Goal: Task Accomplishment & Management: Use online tool/utility

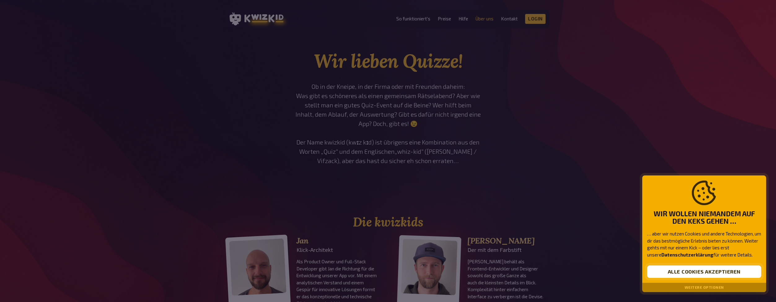
click at [673, 275] on button "Alle Cookies akzeptieren" at bounding box center [704, 272] width 114 height 12
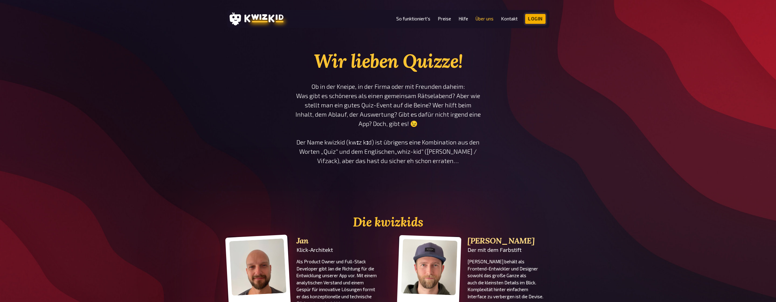
click at [539, 19] on link "Login" at bounding box center [535, 19] width 20 height 10
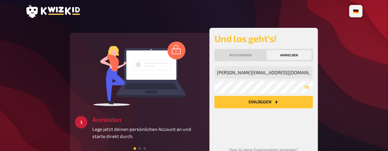
click at [274, 104] on icon "Einloggen" at bounding box center [276, 102] width 5 height 5
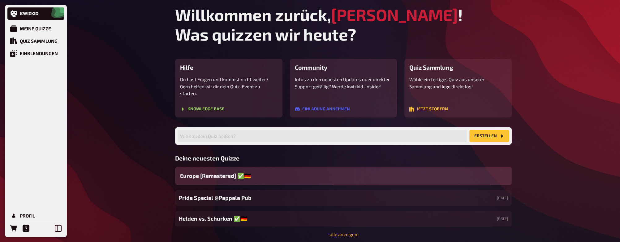
click at [290, 151] on div "Europe [Remastered] ✅​🇩🇪" at bounding box center [343, 176] width 337 height 18
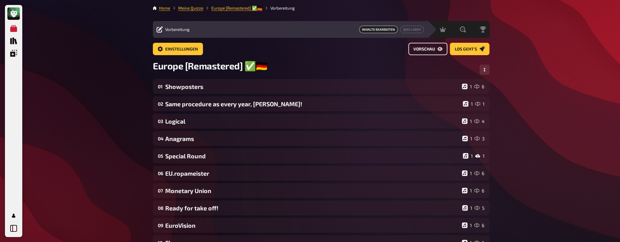
click at [390, 51] on span "Vorschau" at bounding box center [425, 49] width 22 height 4
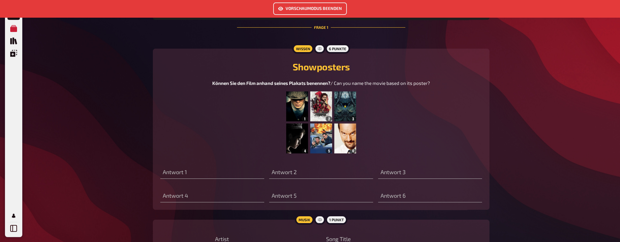
scroll to position [253, 0]
click at [296, 105] on img at bounding box center [321, 121] width 70 height 62
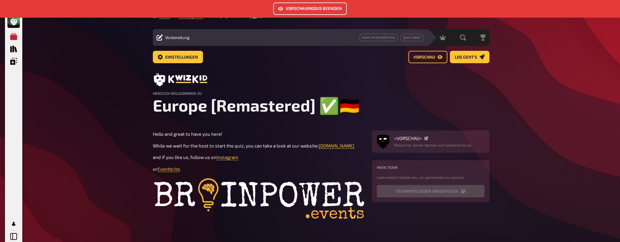
scroll to position [0, 0]
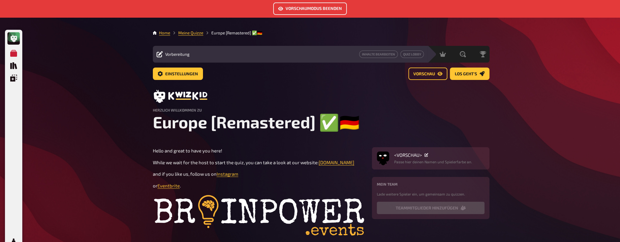
click at [177, 56] on span "Vorbereitung" at bounding box center [177, 54] width 24 height 5
click at [179, 54] on span "Vorbereitung" at bounding box center [177, 54] width 24 height 5
click at [390, 74] on span "Vorschau" at bounding box center [425, 74] width 22 height 4
click at [334, 8] on button "Vorschaumodus beenden" at bounding box center [310, 8] width 74 height 12
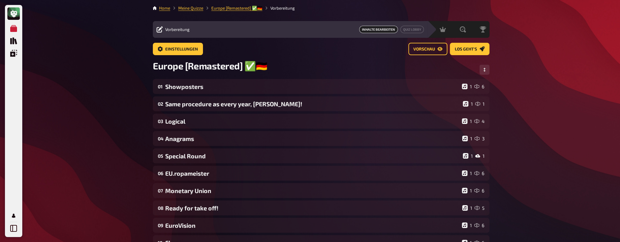
click at [183, 30] on span "Vorbereitung" at bounding box center [177, 29] width 24 height 5
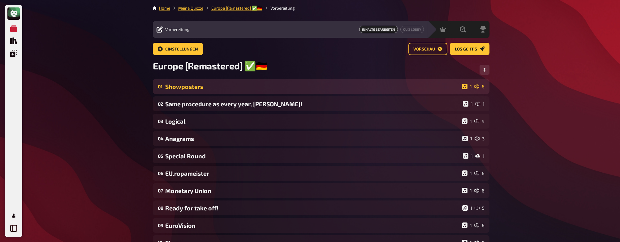
click at [370, 83] on div "01 Showposters 1 6" at bounding box center [321, 86] width 337 height 15
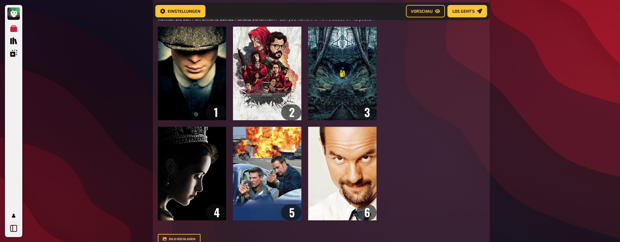
scroll to position [203, 0]
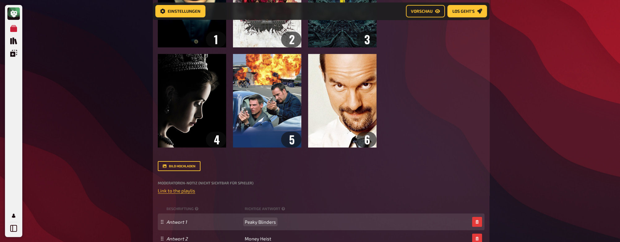
click at [263, 151] on span "Peaky Blinders" at bounding box center [260, 222] width 31 height 6
copy span "Peaky Blinders"
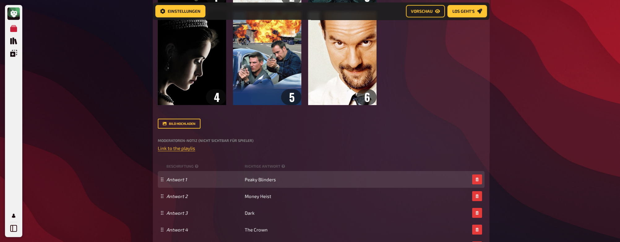
scroll to position [253, 0]
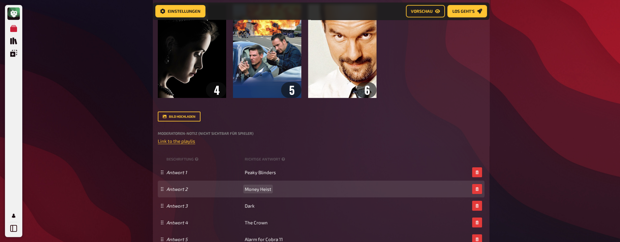
click at [259, 151] on span "Money Heist" at bounding box center [258, 189] width 27 height 6
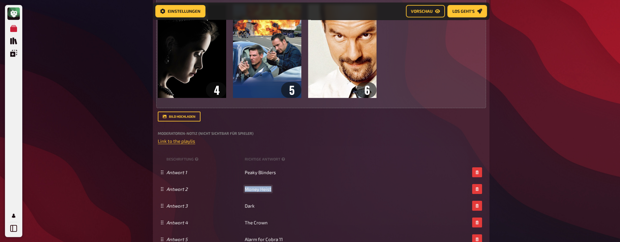
copy span "Money Heist"
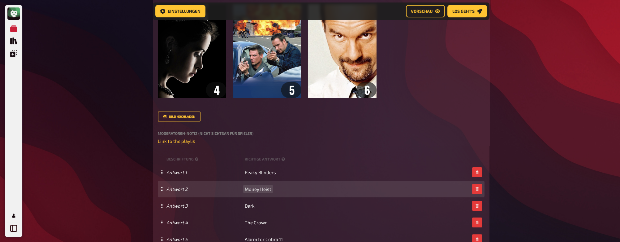
click at [266, 151] on span "Money Heist" at bounding box center [258, 189] width 27 height 6
click at [271, 151] on span "Money Heist" at bounding box center [258, 189] width 27 height 6
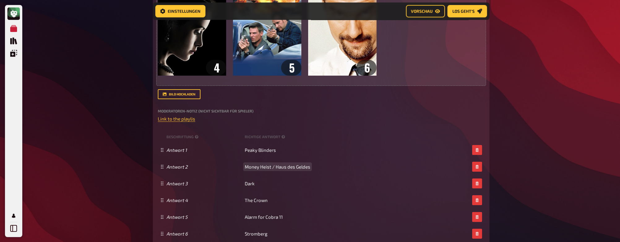
scroll to position [277, 0]
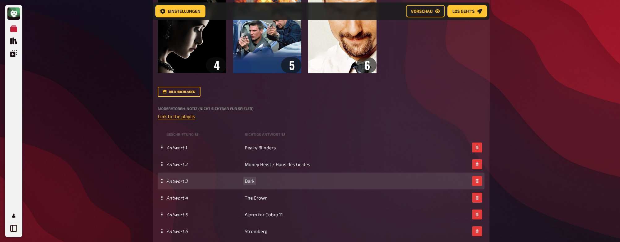
click at [248, 151] on span "Dark" at bounding box center [250, 181] width 10 height 6
copy span "Dark"
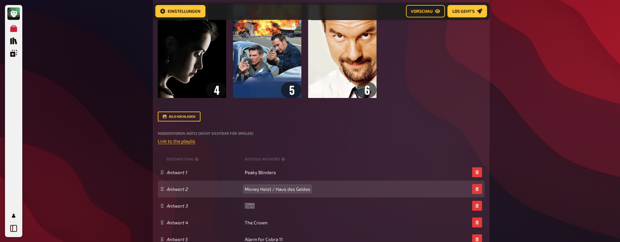
scroll to position [253, 0]
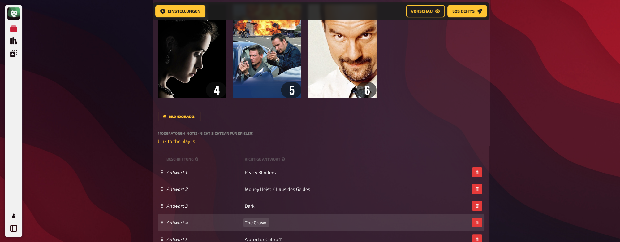
click at [249, 151] on span "The Crown" at bounding box center [256, 223] width 23 height 6
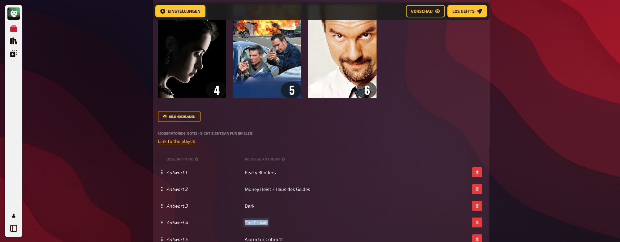
copy span "The Crown"
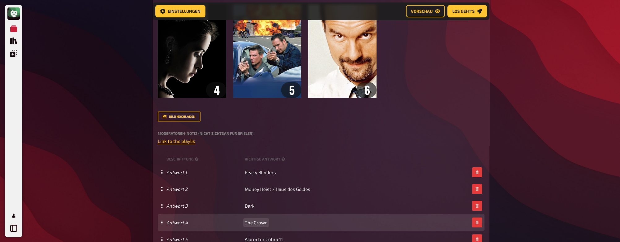
click at [259, 151] on span "The Crown" at bounding box center [256, 223] width 23 height 6
click at [268, 151] on div "Antwort 4 The Crown" at bounding box center [318, 223] width 303 height 6
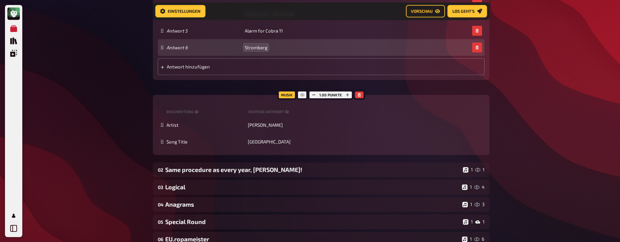
scroll to position [476, 0]
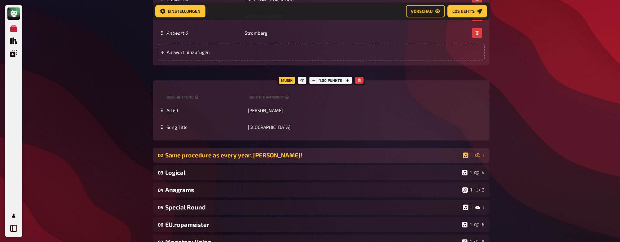
click at [326, 151] on div "Same procedure as every year, [PERSON_NAME]!" at bounding box center [312, 154] width 295 height 7
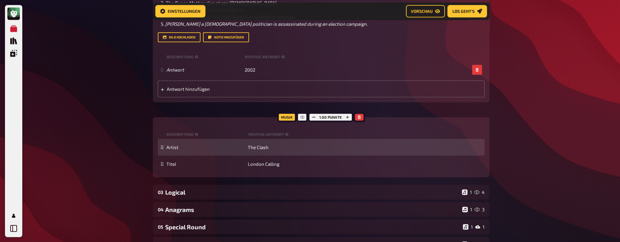
scroll to position [773, 0]
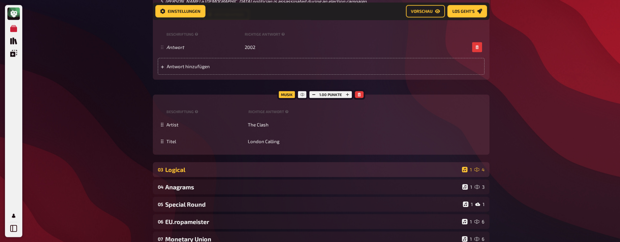
click at [259, 151] on div "Logical" at bounding box center [312, 169] width 294 height 7
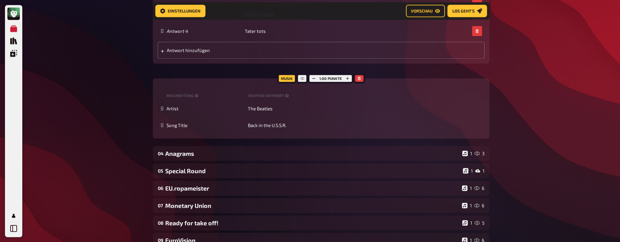
scroll to position [1268, 0]
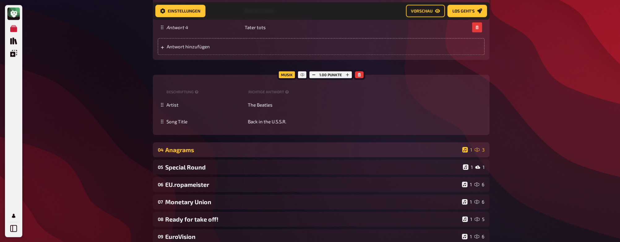
click at [228, 150] on div "Anagrams" at bounding box center [312, 149] width 295 height 7
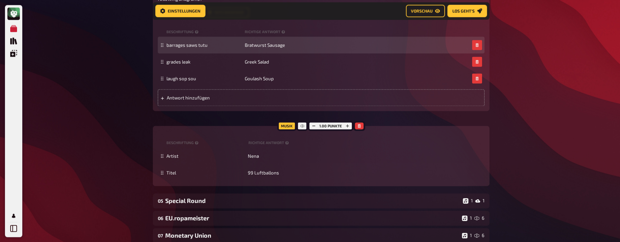
scroll to position [1491, 0]
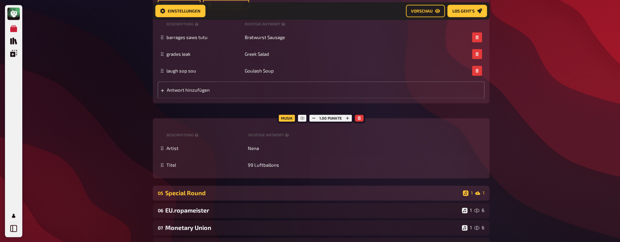
click at [282, 151] on div "Special Round" at bounding box center [312, 192] width 295 height 7
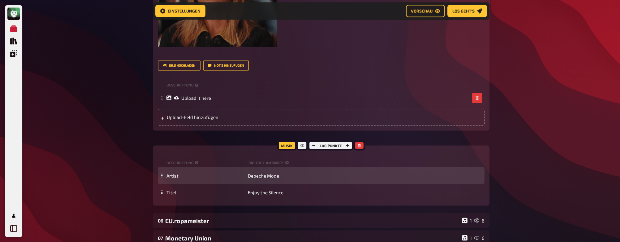
scroll to position [1887, 0]
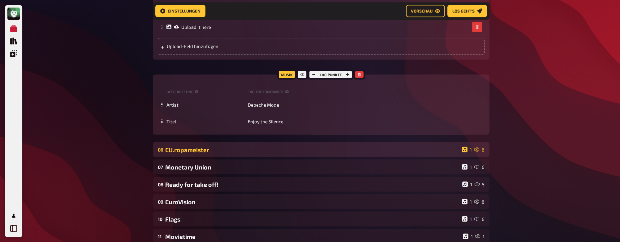
click at [221, 151] on div "EU.ropameister" at bounding box center [312, 149] width 294 height 7
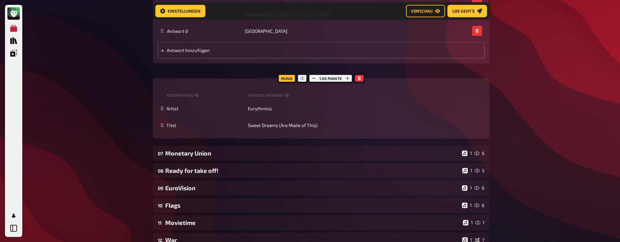
scroll to position [2358, 0]
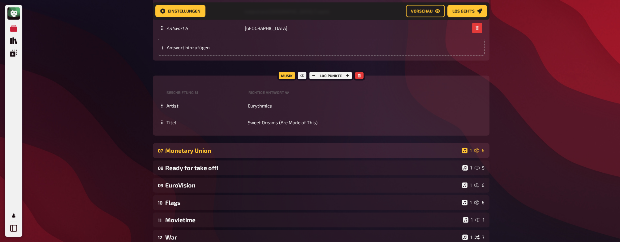
click at [231, 151] on div "Monetary Union" at bounding box center [312, 150] width 294 height 7
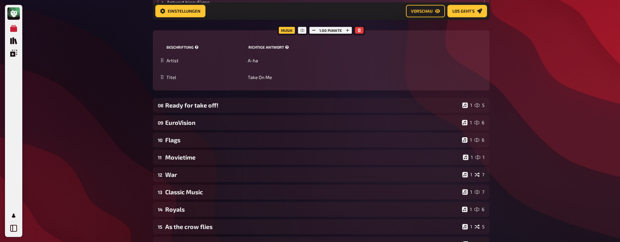
scroll to position [2878, 0]
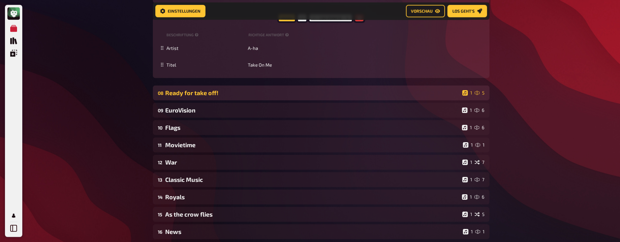
click at [208, 96] on div "Ready for take off!" at bounding box center [312, 92] width 295 height 7
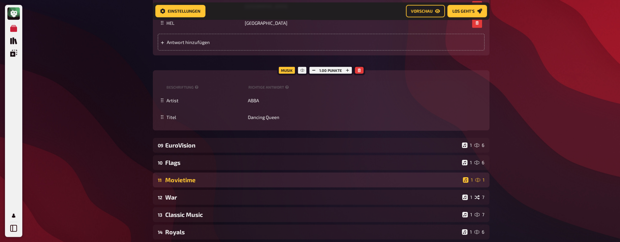
scroll to position [3126, 0]
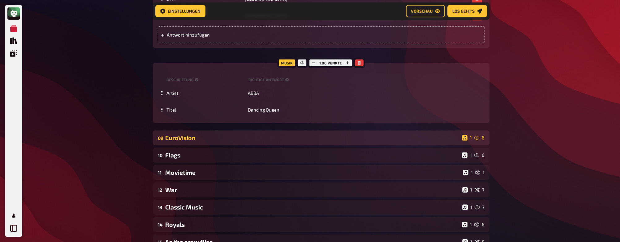
click at [249, 141] on div "EuroVision" at bounding box center [312, 137] width 294 height 7
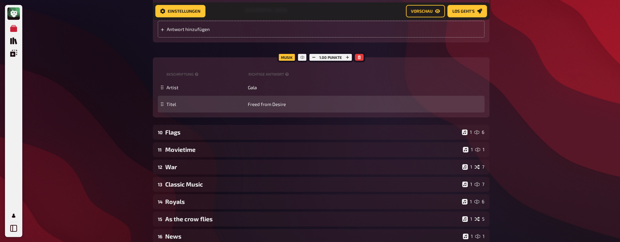
scroll to position [3473, 0]
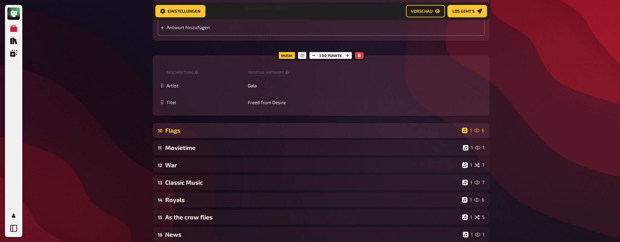
click at [238, 134] on div "Flags" at bounding box center [312, 130] width 294 height 7
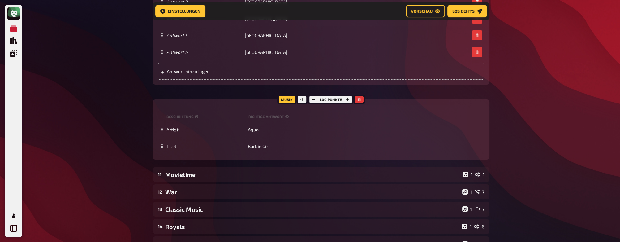
scroll to position [3918, 0]
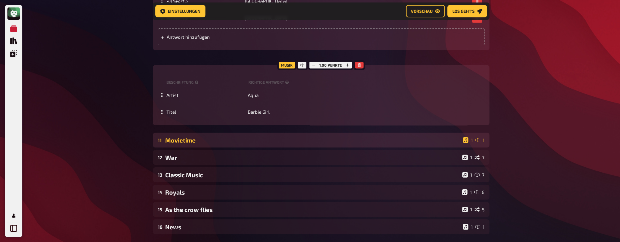
click at [239, 144] on div "Movietime" at bounding box center [312, 140] width 295 height 7
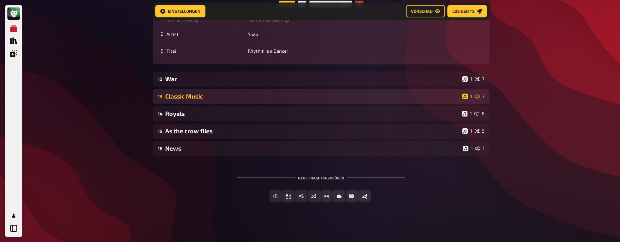
scroll to position [4240, 0]
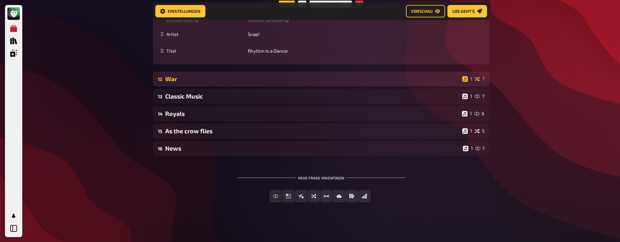
click at [202, 82] on div "War" at bounding box center [312, 78] width 295 height 7
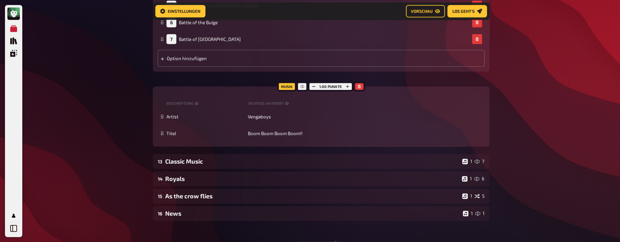
scroll to position [4587, 0]
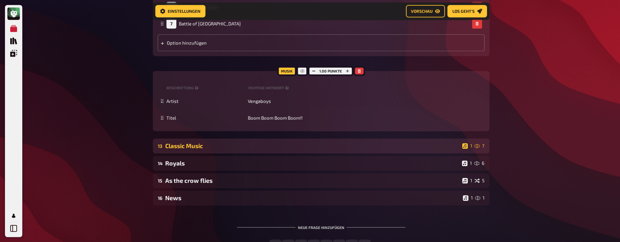
click at [200, 149] on div "Classic Music" at bounding box center [312, 145] width 295 height 7
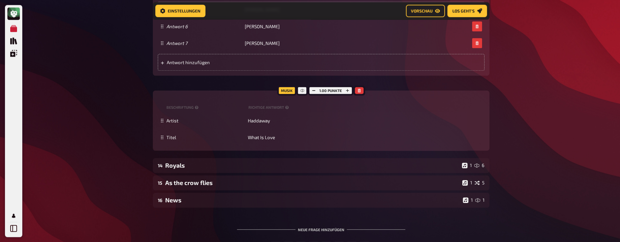
scroll to position [4934, 0]
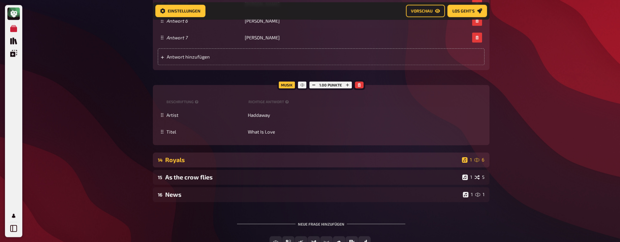
click at [180, 151] on div "Royals" at bounding box center [312, 159] width 294 height 7
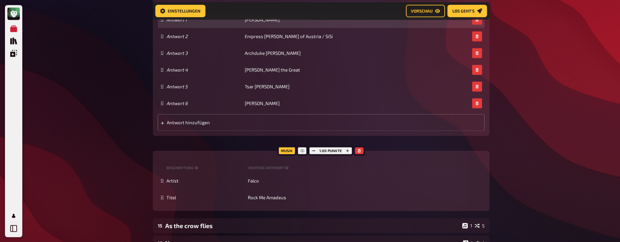
scroll to position [5479, 0]
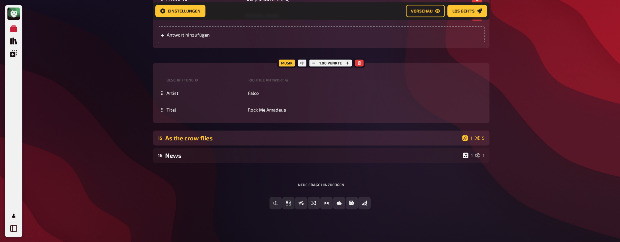
drag, startPoint x: 212, startPoint y: 174, endPoint x: 208, endPoint y: 176, distance: 5.2
click at [212, 141] on div "As the crow flies" at bounding box center [312, 137] width 295 height 7
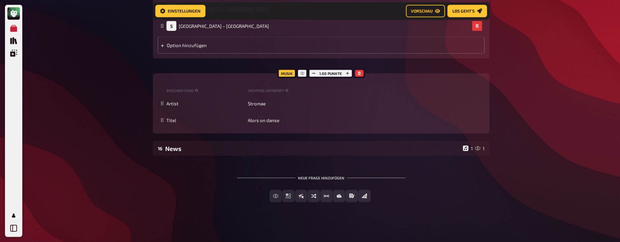
scroll to position [5850, 0]
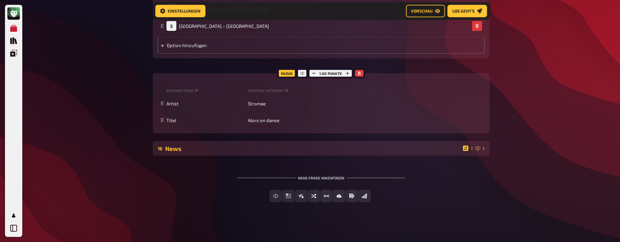
click at [200, 151] on div "News" at bounding box center [312, 148] width 295 height 7
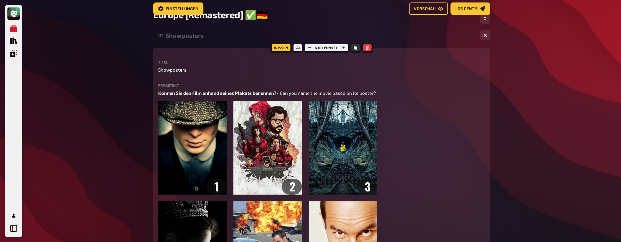
scroll to position [0, 0]
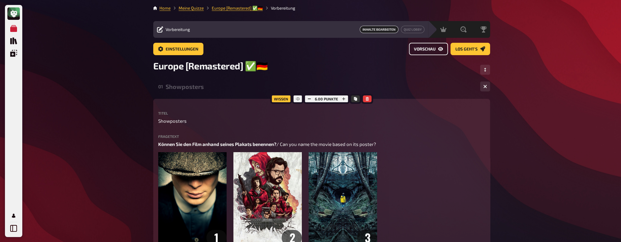
click at [390, 49] on span "Vorschau" at bounding box center [425, 49] width 22 height 4
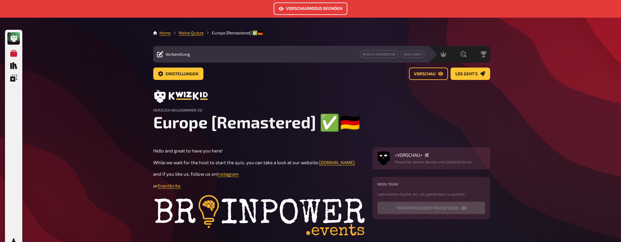
click at [325, 6] on button "Vorschaumodus beenden" at bounding box center [311, 8] width 74 height 12
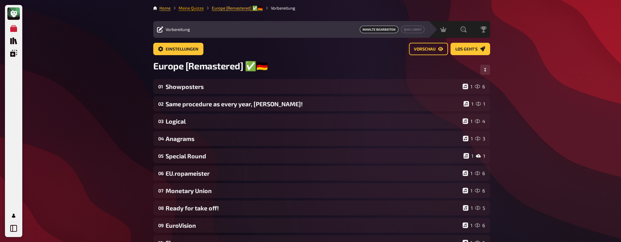
click at [196, 9] on link "Meine Quizze" at bounding box center [191, 8] width 25 height 5
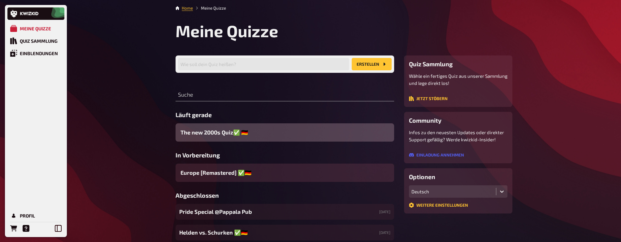
click at [297, 131] on div "The new 2000s Quiz✅​ 🇩🇪" at bounding box center [285, 132] width 219 height 18
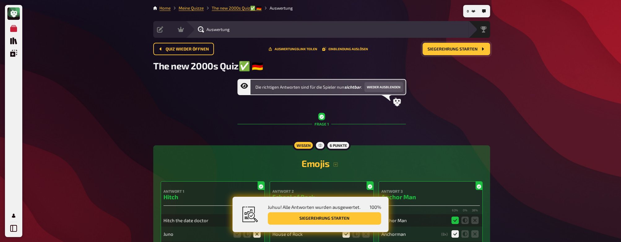
click at [390, 47] on span "Siegerehrung starten" at bounding box center [453, 49] width 50 height 4
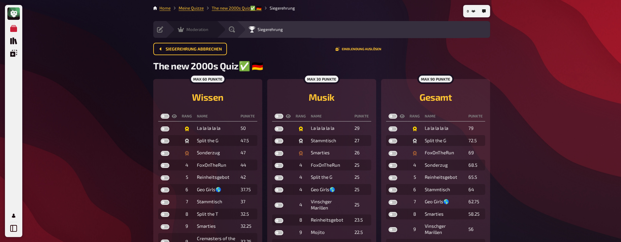
click at [180, 29] on icon at bounding box center [181, 29] width 6 height 5
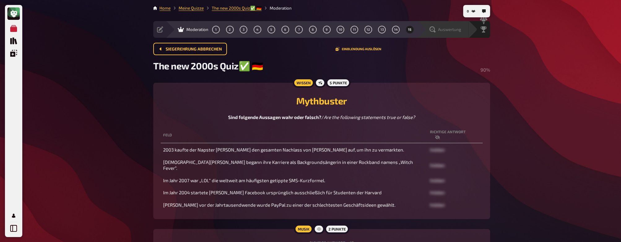
click at [390, 31] on icon at bounding box center [432, 29] width 6 height 6
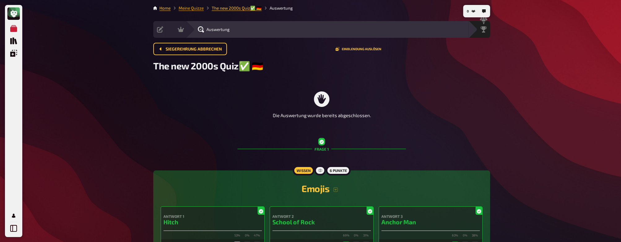
click at [184, 9] on link "Meine Quizze" at bounding box center [191, 8] width 25 height 5
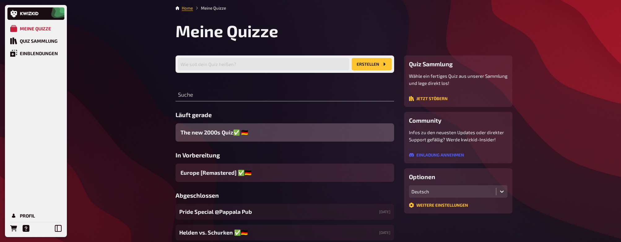
click at [259, 131] on div "The new 2000s Quiz✅​ 🇩🇪" at bounding box center [285, 132] width 219 height 18
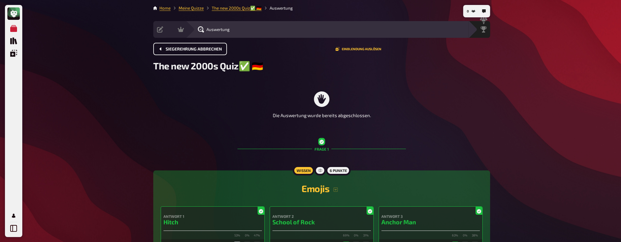
click at [188, 47] on span "Siegerehrung abbrechen" at bounding box center [194, 49] width 56 height 4
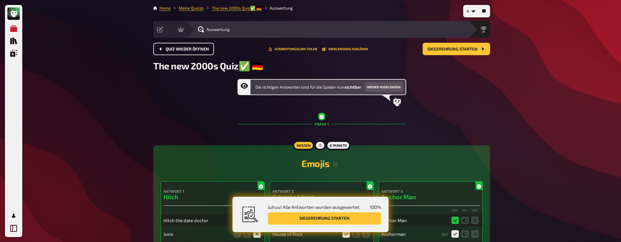
click at [183, 47] on span "Quiz wieder öffnen" at bounding box center [187, 49] width 43 height 4
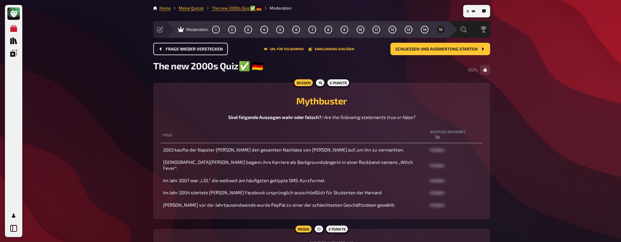
click at [390, 11] on icon "button" at bounding box center [484, 11] width 4 height 4
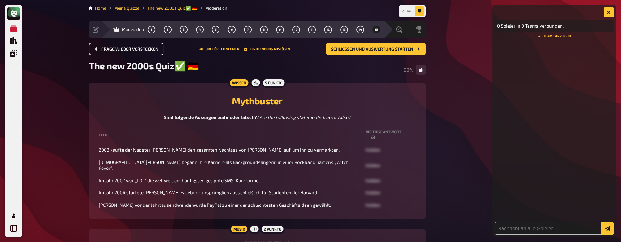
click at [390, 13] on icon "button" at bounding box center [409, 11] width 4 height 4
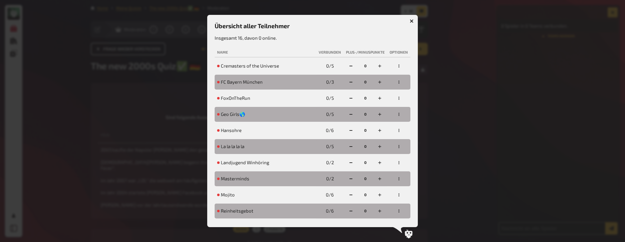
click at [390, 65] on icon "button" at bounding box center [398, 65] width 1 height 3
click at [380, 23] on h3 "Übersicht aller Teilnehmer" at bounding box center [313, 25] width 196 height 7
click at [378, 66] on icon "button" at bounding box center [380, 66] width 4 height 4
click at [346, 66] on button "button" at bounding box center [351, 66] width 10 height 10
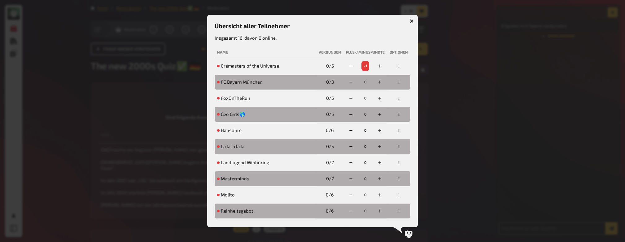
drag, startPoint x: 373, startPoint y: 64, endPoint x: 370, endPoint y: 64, distance: 3.7
click at [375, 64] on button "button" at bounding box center [380, 66] width 10 height 10
click at [390, 20] on icon "button" at bounding box center [412, 21] width 6 height 6
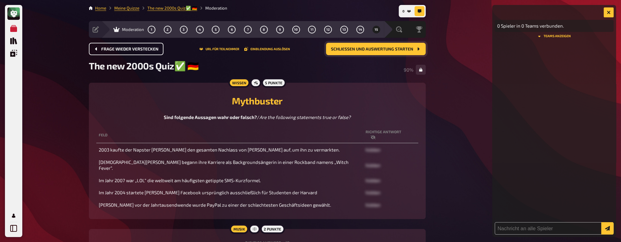
click at [379, 50] on span "Schließen und Auswertung starten" at bounding box center [372, 49] width 82 height 4
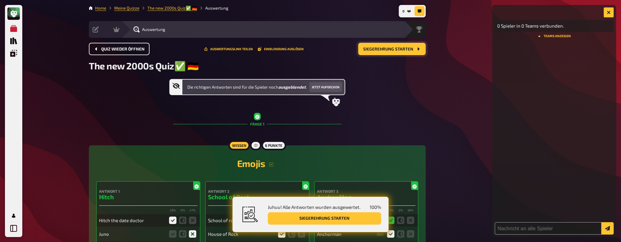
click at [379, 50] on span "Siegerehrung starten" at bounding box center [388, 49] width 50 height 4
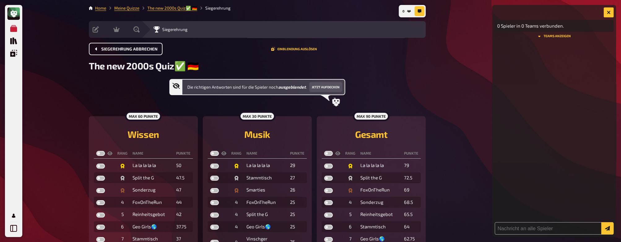
click at [180, 11] on li "The new 2000s Quiz✅​ 🇩🇪" at bounding box center [168, 8] width 58 height 6
click at [133, 8] on link "Meine Quizze" at bounding box center [126, 8] width 25 height 5
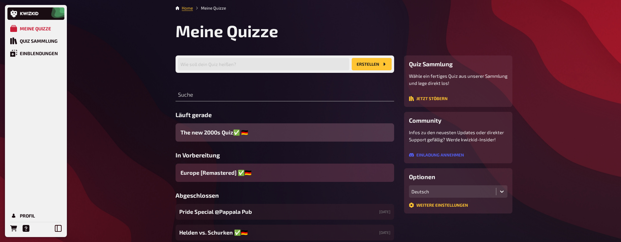
click at [289, 151] on div "Europe [Remastered] ✅​🇩🇪" at bounding box center [285, 172] width 219 height 18
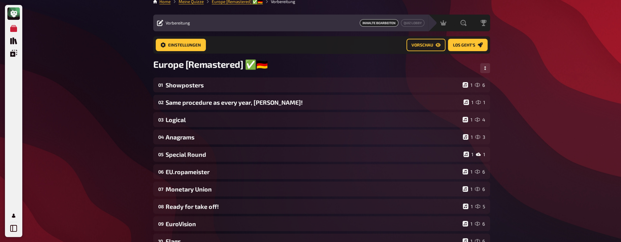
scroll to position [5, 0]
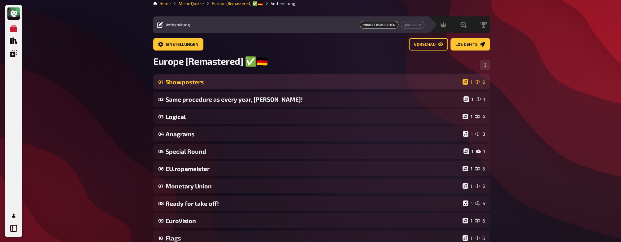
click at [195, 78] on div "01 Showposters 1 6" at bounding box center [321, 81] width 337 height 15
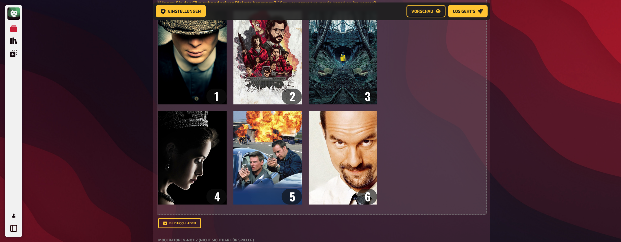
scroll to position [257, 0]
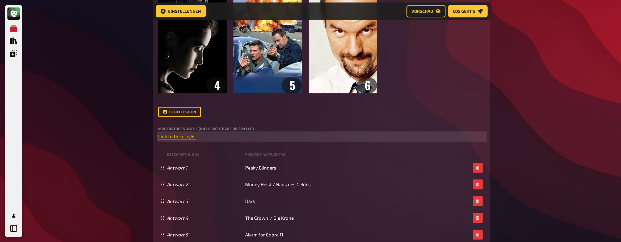
click at [179, 137] on span "Link to the playlis" at bounding box center [176, 136] width 37 height 6
click at [181, 123] on button "button" at bounding box center [180, 125] width 10 height 10
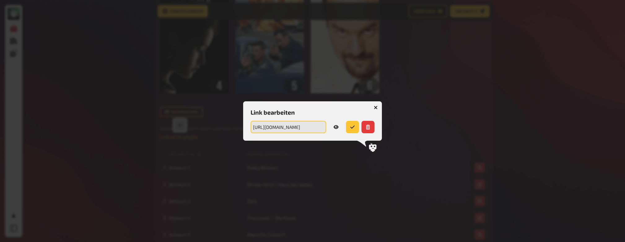
click at [267, 125] on input "[URL][DOMAIN_NAME]" at bounding box center [288, 127] width 76 height 12
click at [376, 107] on icon "button" at bounding box center [376, 107] width 6 height 6
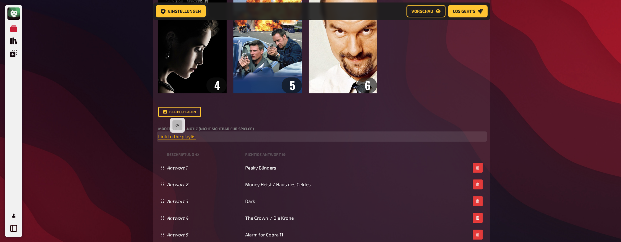
click at [177, 138] on span "Link to the playlis" at bounding box center [176, 136] width 37 height 6
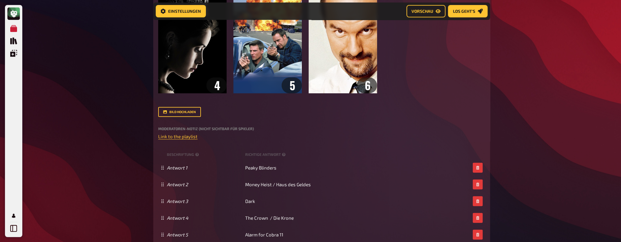
click at [130, 146] on div "Meine Quizze Quiz Sammlung Einblendungen Profil Home Meine Quizze Europe [Remas…" at bounding box center [310, 226] width 621 height 967
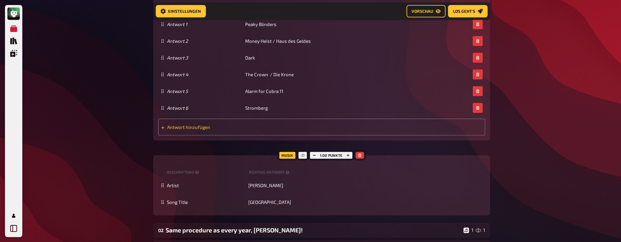
scroll to position [406, 0]
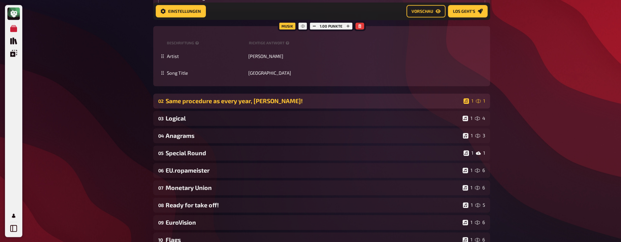
click at [261, 102] on div "Same procedure as every year, [PERSON_NAME]!" at bounding box center [313, 100] width 295 height 7
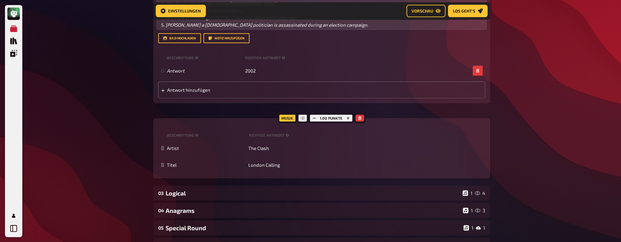
scroll to position [753, 0]
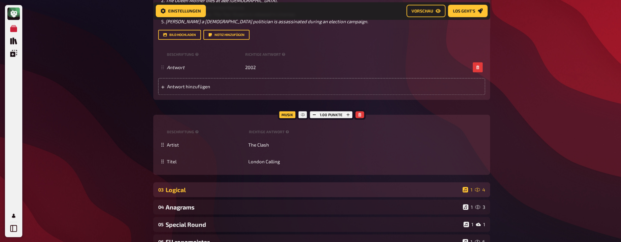
click at [215, 151] on div "Logical" at bounding box center [313, 189] width 294 height 7
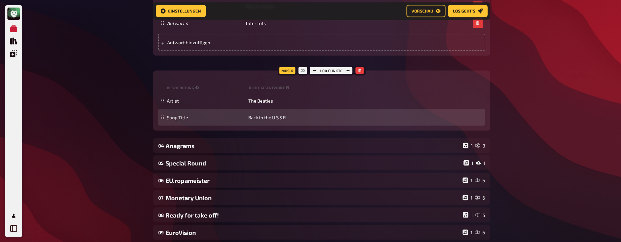
scroll to position [1273, 0]
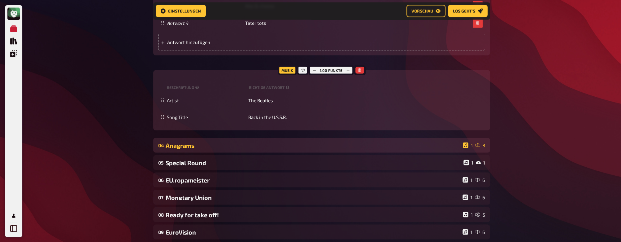
click at [183, 141] on div "04 Anagrams 1 3" at bounding box center [321, 144] width 337 height 15
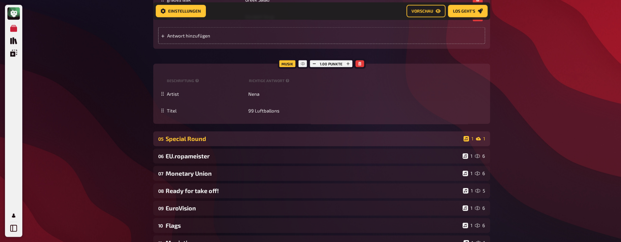
click at [229, 140] on div "Special Round" at bounding box center [313, 138] width 295 height 7
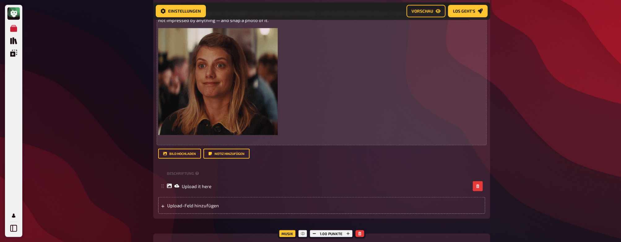
scroll to position [1818, 0]
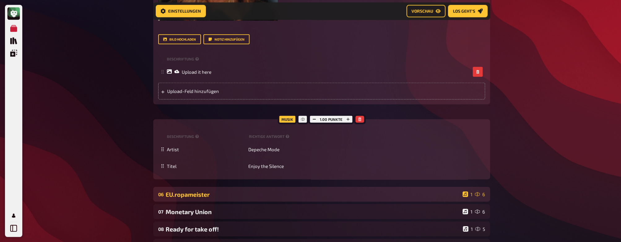
click at [233, 151] on div "EU.ropameister" at bounding box center [313, 194] width 294 height 7
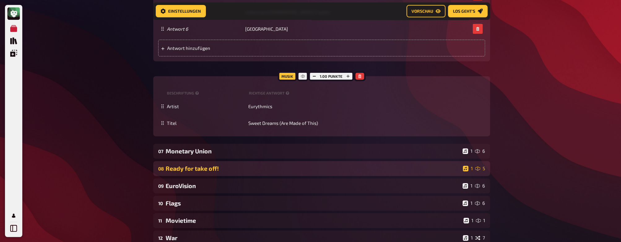
scroll to position [2363, 0]
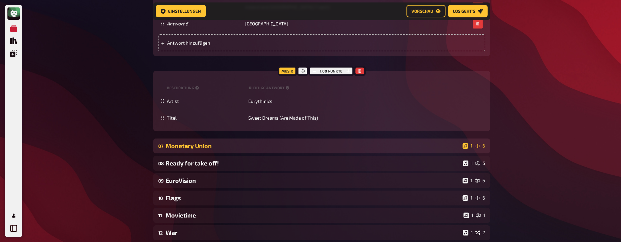
click at [234, 149] on div "Monetary Union" at bounding box center [313, 145] width 294 height 7
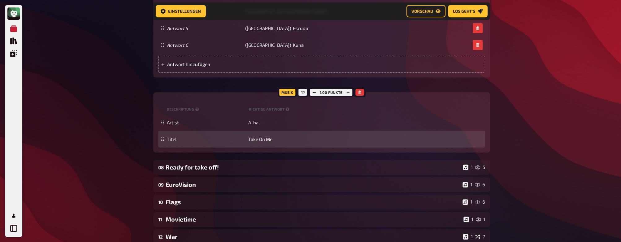
scroll to position [2883, 0]
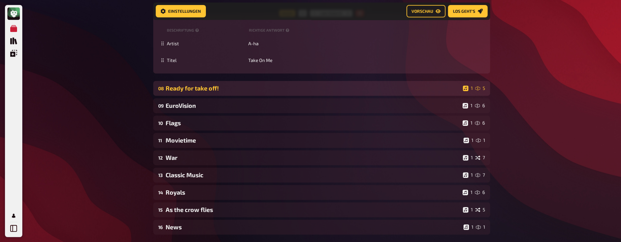
click at [218, 92] on div "Ready for take off!" at bounding box center [313, 88] width 295 height 7
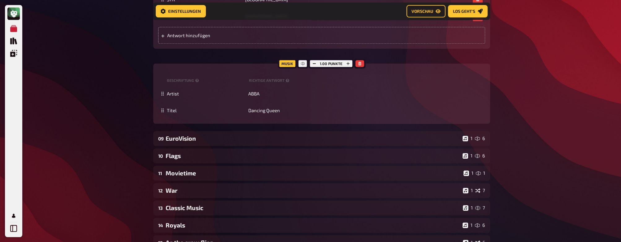
scroll to position [3130, 0]
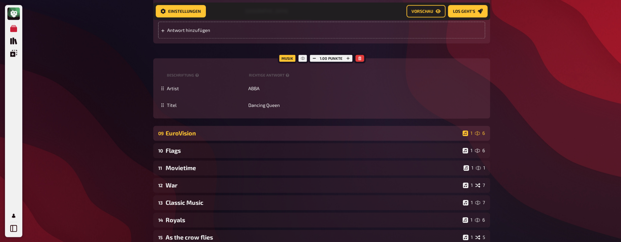
click at [184, 137] on div "EuroVision" at bounding box center [313, 132] width 294 height 7
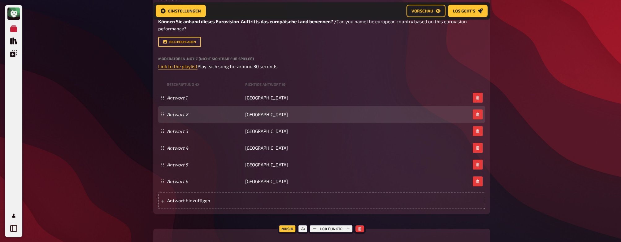
scroll to position [3304, 0]
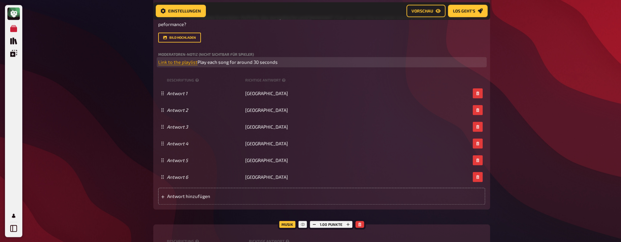
click at [186, 65] on span "Link to the playlist" at bounding box center [177, 62] width 39 height 6
click at [185, 72] on icon "button" at bounding box center [184, 72] width 3 height 3
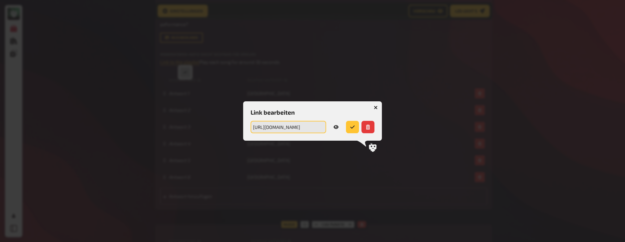
click at [306, 128] on input "[URL][DOMAIN_NAME]" at bounding box center [288, 127] width 76 height 12
click at [375, 107] on icon "button" at bounding box center [376, 107] width 6 height 6
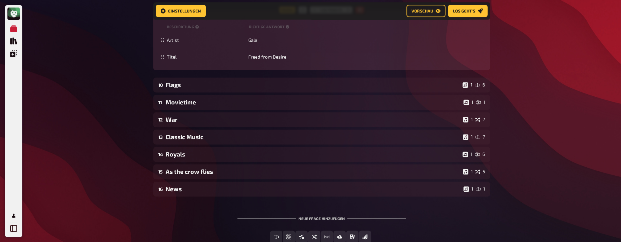
scroll to position [3527, 0]
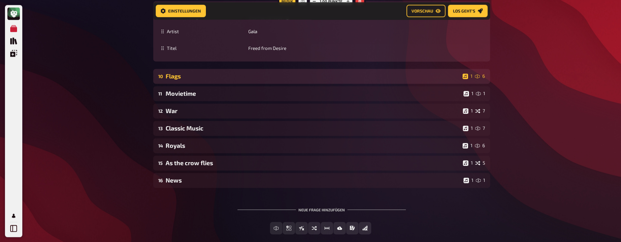
click at [289, 84] on div "10 Flags 1 6" at bounding box center [321, 76] width 337 height 15
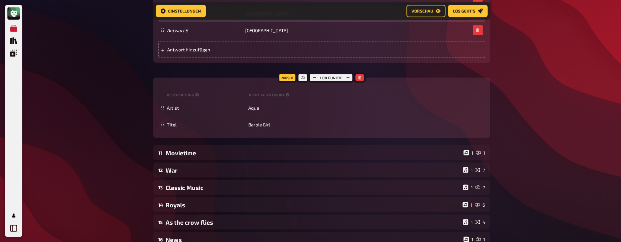
scroll to position [3923, 0]
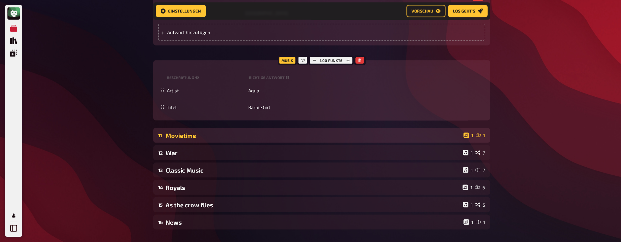
click at [212, 139] on div "Movietime" at bounding box center [313, 135] width 295 height 7
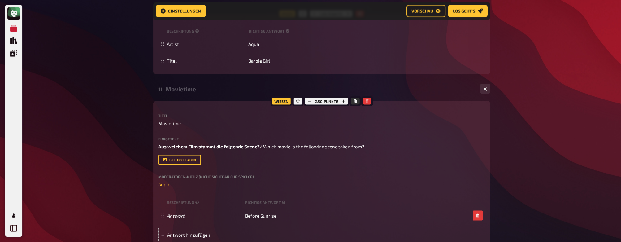
scroll to position [4072, 0]
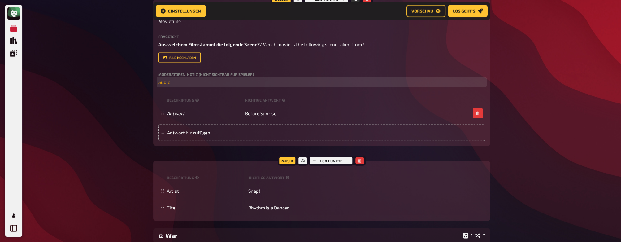
click at [163, 85] on span "Audio" at bounding box center [164, 82] width 12 height 6
click at [166, 103] on button "button" at bounding box center [166, 107] width 10 height 10
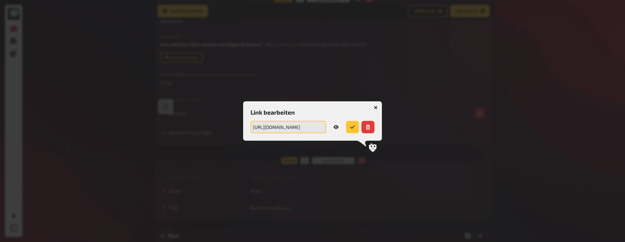
click at [267, 127] on input "[URL][DOMAIN_NAME]" at bounding box center [288, 127] width 76 height 12
click at [376, 106] on icon "button" at bounding box center [376, 108] width 4 height 4
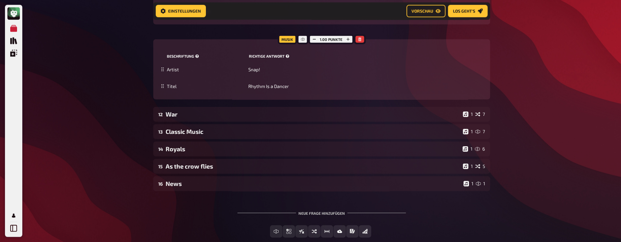
scroll to position [4195, 0]
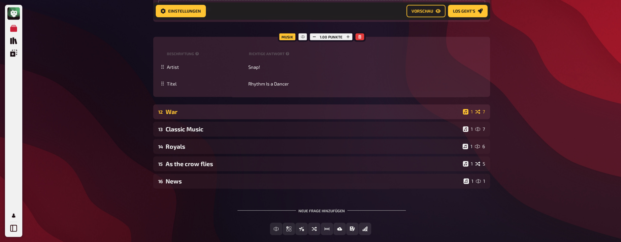
click at [267, 115] on div "War" at bounding box center [313, 111] width 295 height 7
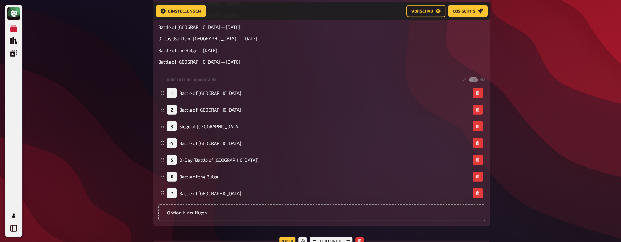
scroll to position [4418, 0]
